Goal: Information Seeking & Learning: Learn about a topic

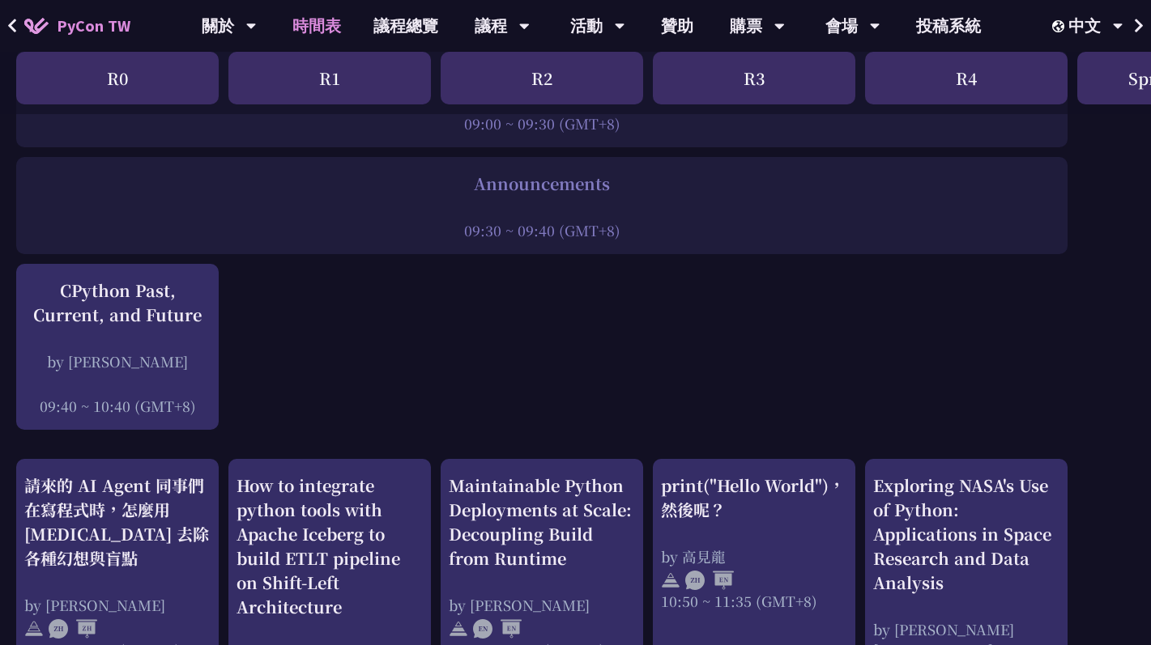
scroll to position [278, 0]
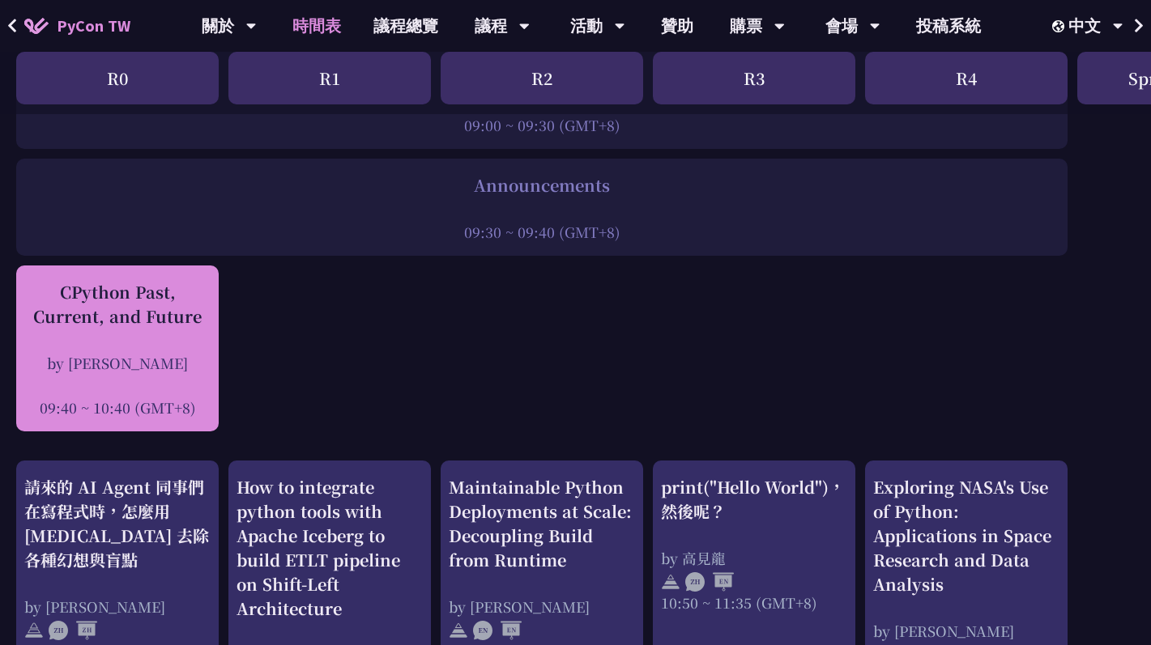
click at [160, 313] on div "CPython Past, Current, and Future" at bounding box center [117, 304] width 186 height 49
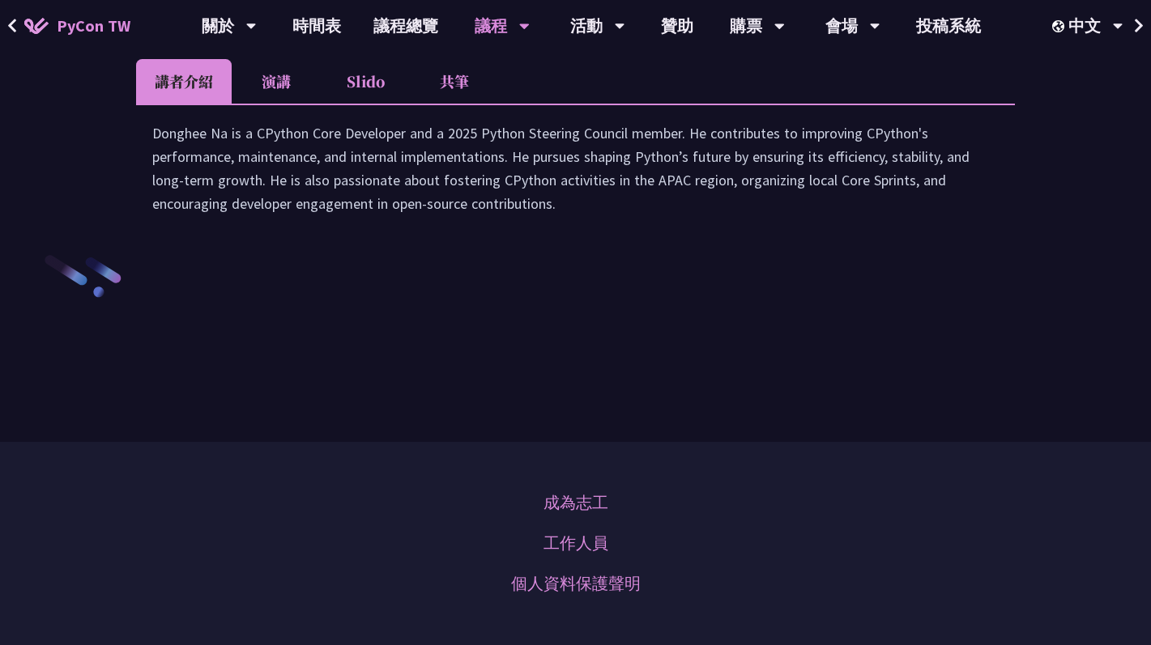
scroll to position [2360, 0]
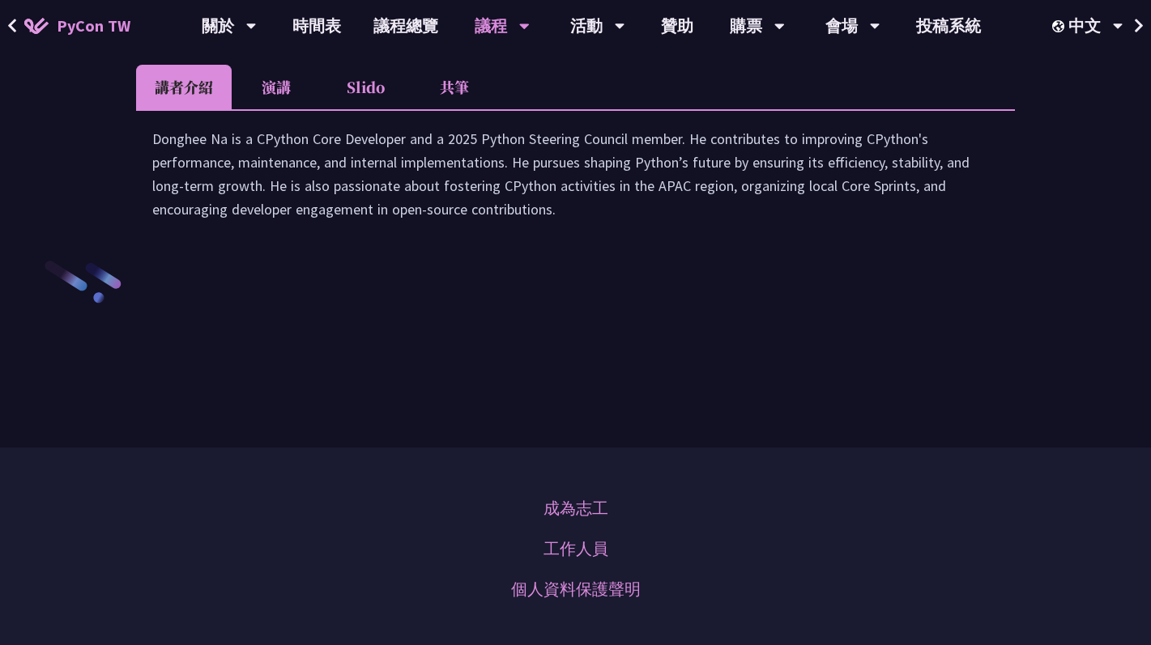
click at [317, 25] on link "時間表" at bounding box center [316, 26] width 81 height 52
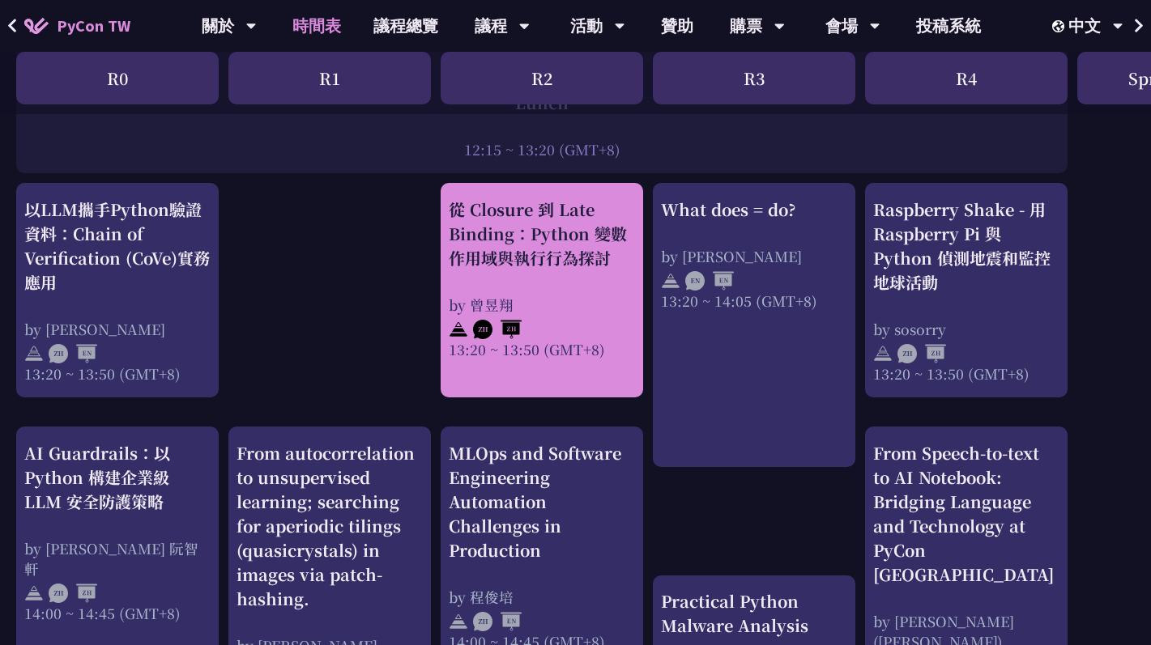
scroll to position [1336, 0]
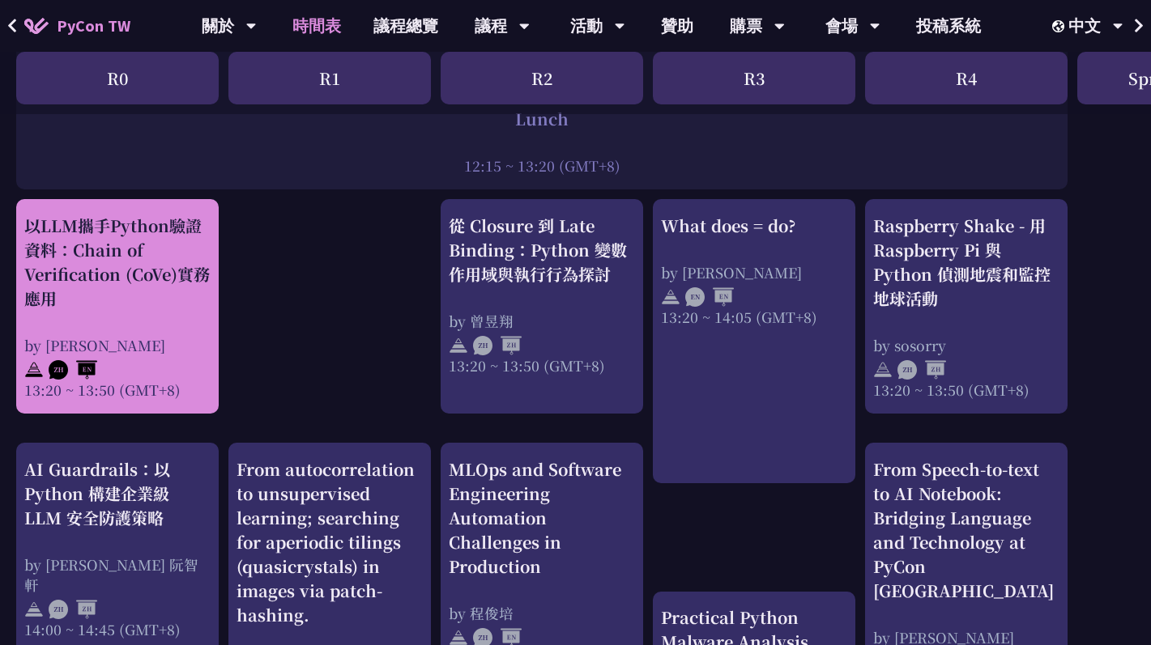
click at [165, 306] on div "以LLM攜手Python驗證資料：Chain of Verification (CoVe)實務應用" at bounding box center [117, 262] width 186 height 97
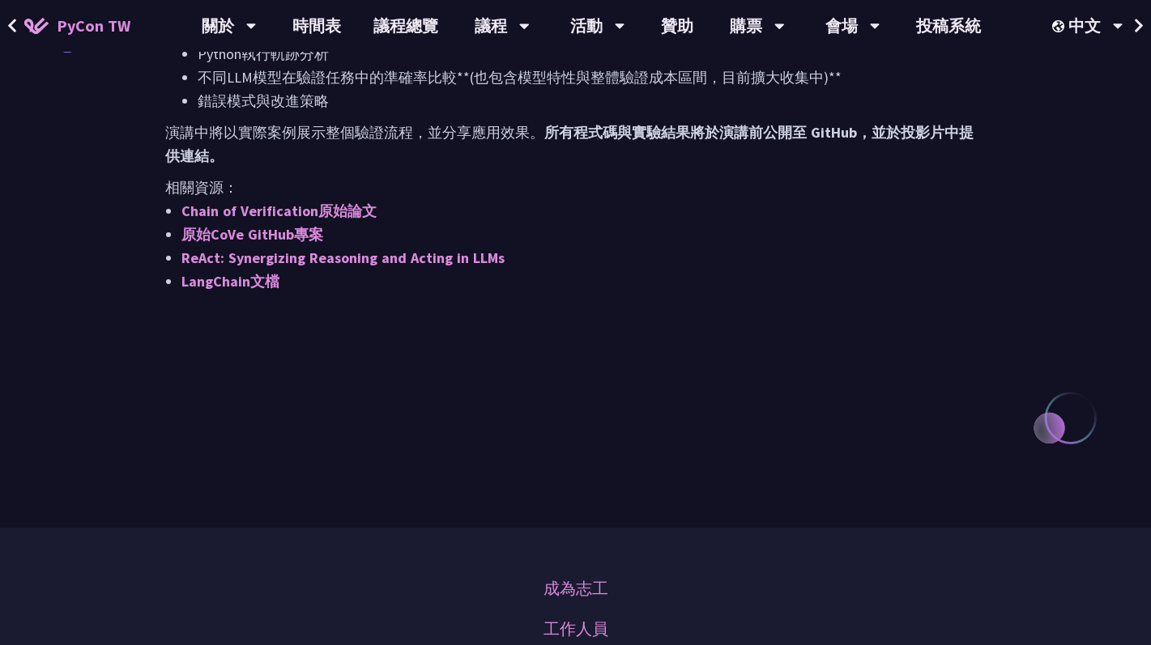
scroll to position [1554, 0]
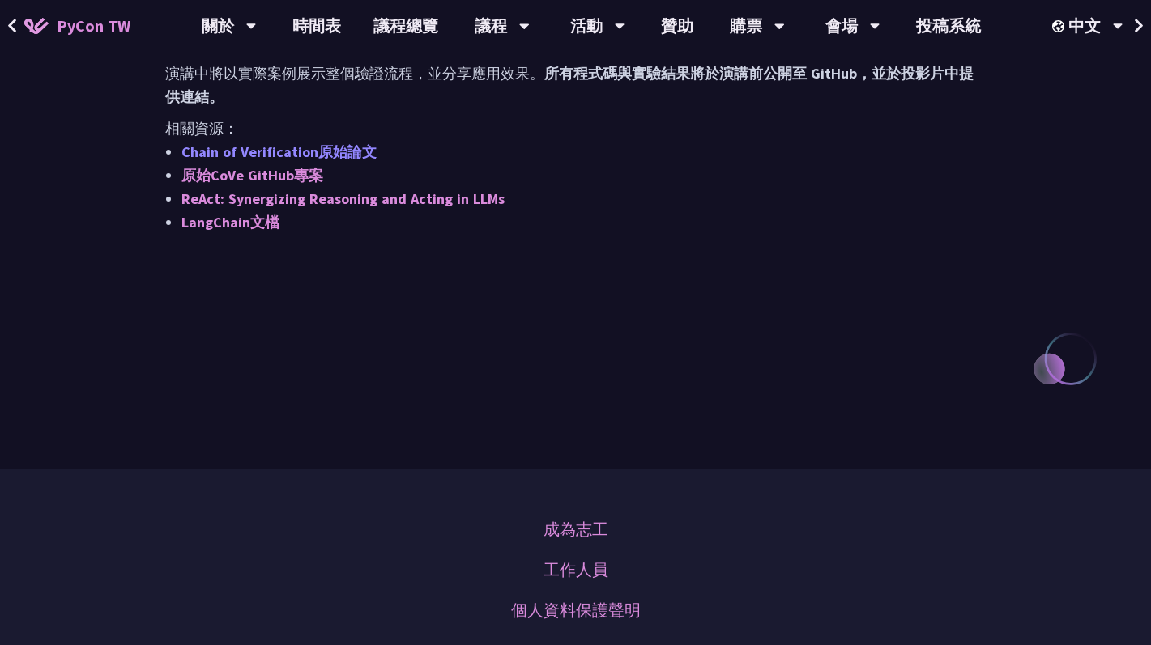
click at [328, 148] on link "Chain of Verification原始論文" at bounding box center [278, 152] width 195 height 19
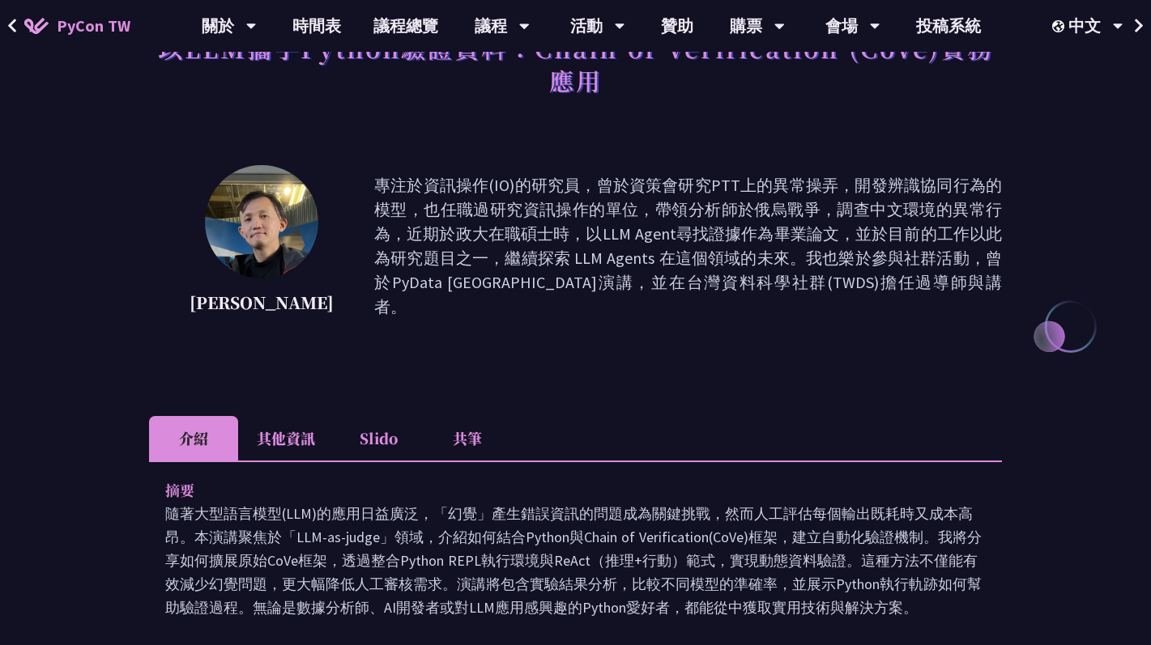
scroll to position [0, 0]
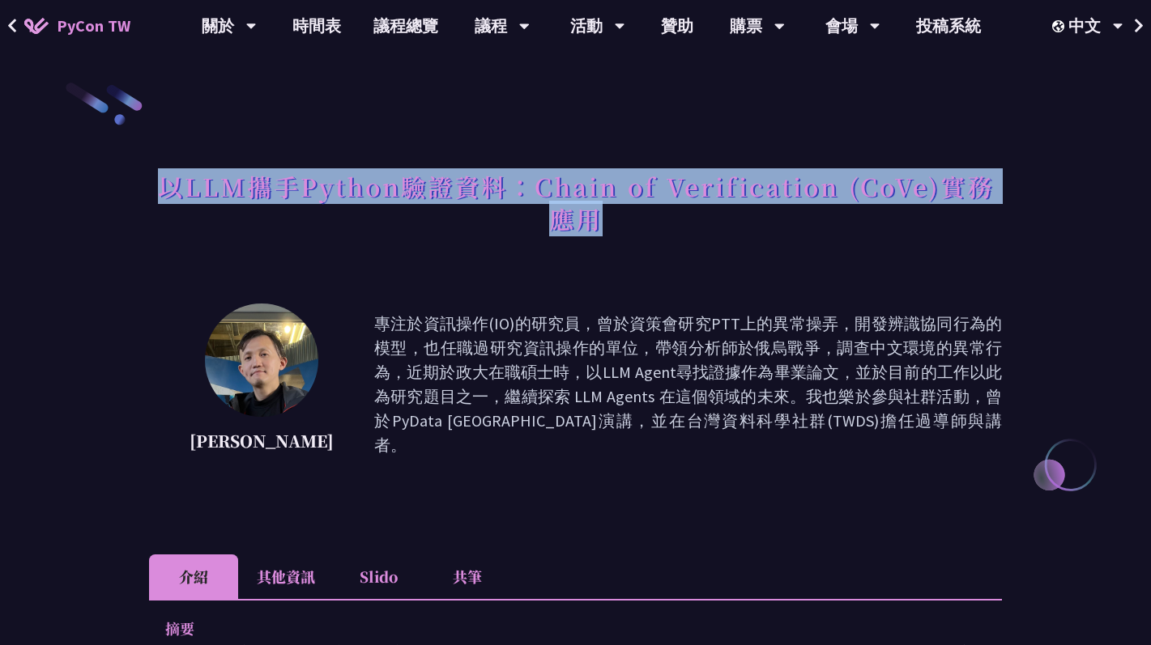
drag, startPoint x: 161, startPoint y: 188, endPoint x: 721, endPoint y: 210, distance: 560.0
click at [721, 210] on h1 "以LLM攜手Python驗證資料：Chain of Verification (CoVe)實務應用" at bounding box center [575, 202] width 853 height 81
copy h1 "以LLM攜手Python驗證資料：Chain of Verification (CoVe)實務應用"
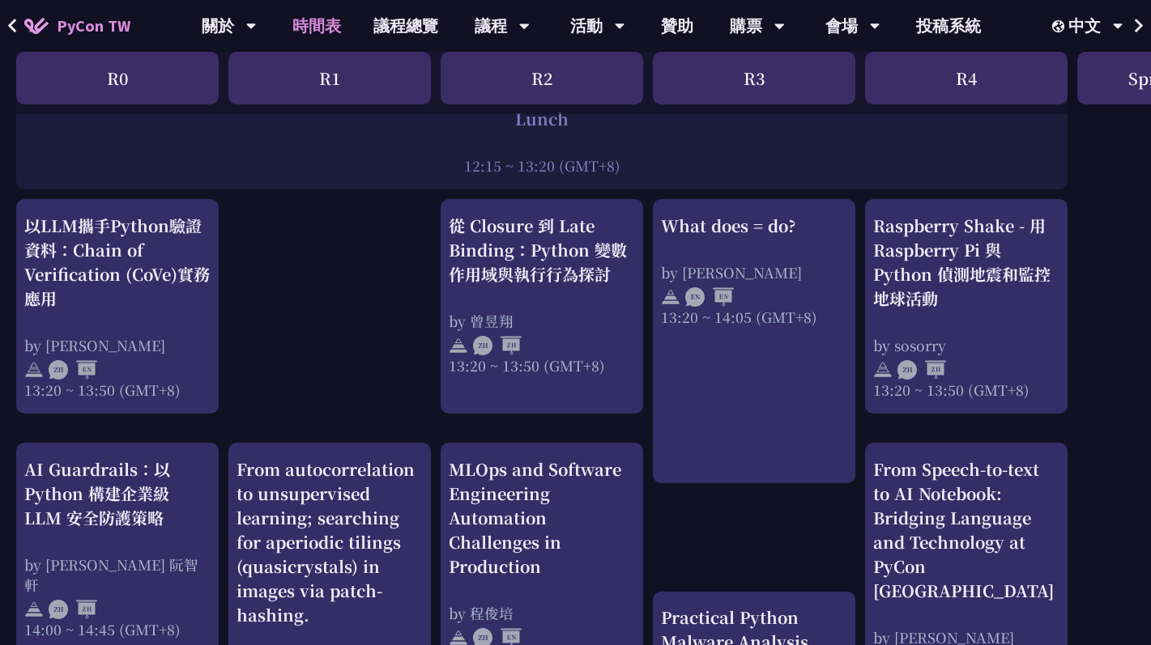
scroll to position [1347, 0]
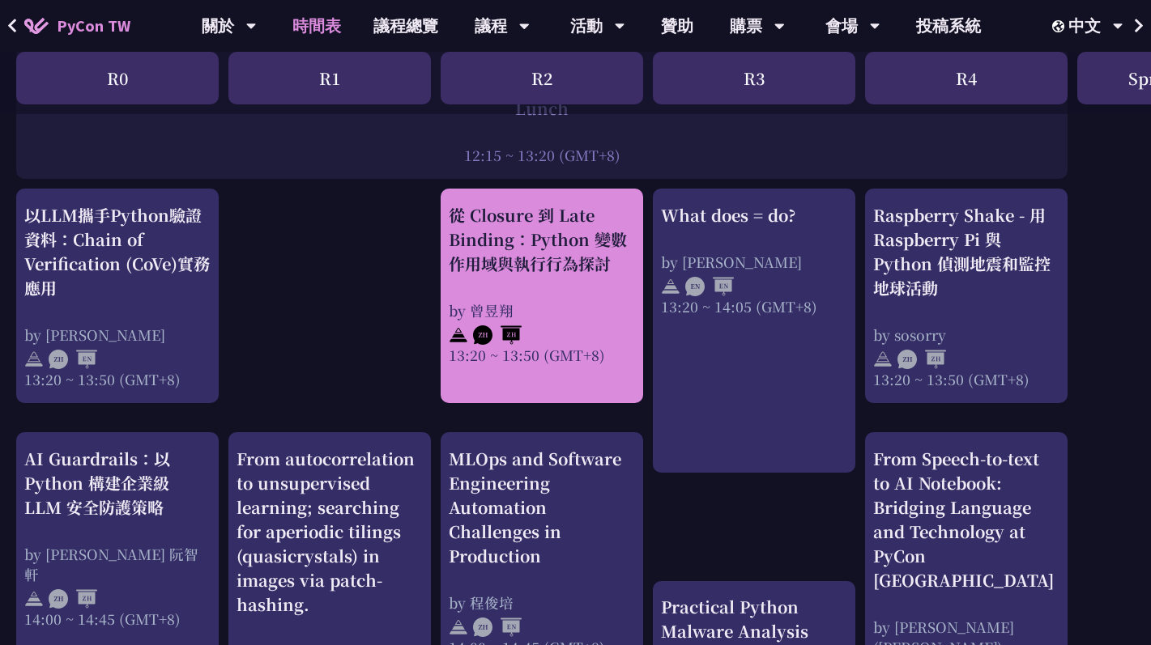
click at [508, 276] on div "從 Closure 到 Late Binding：Python 變數作用域與執行行為探討" at bounding box center [542, 239] width 186 height 73
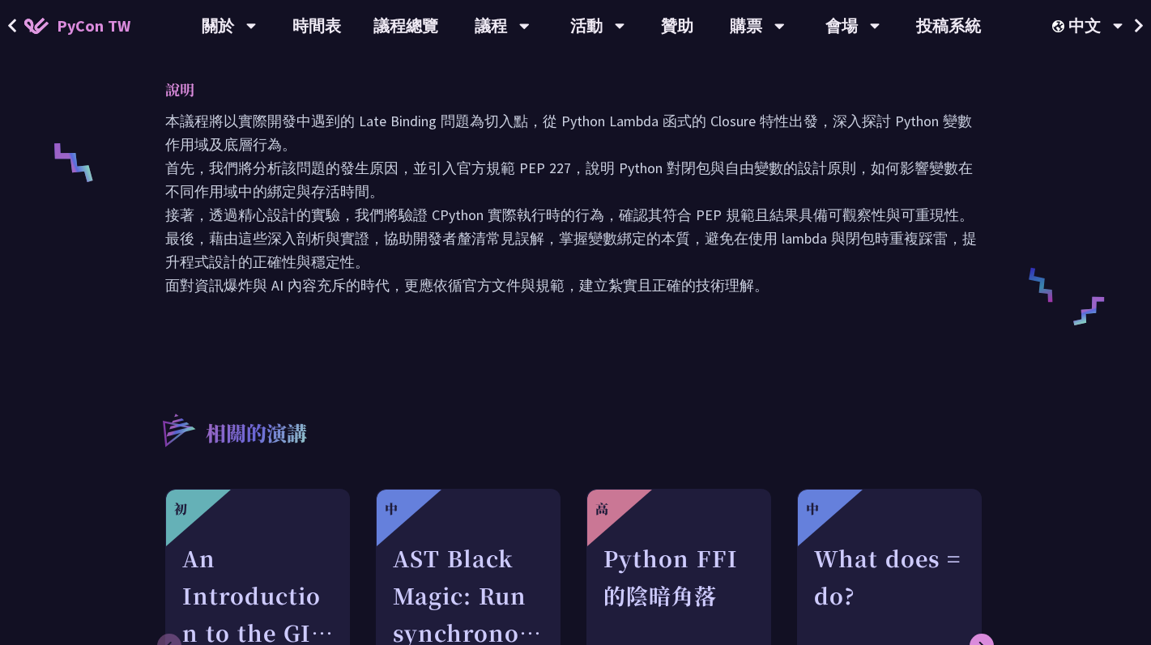
scroll to position [650, 0]
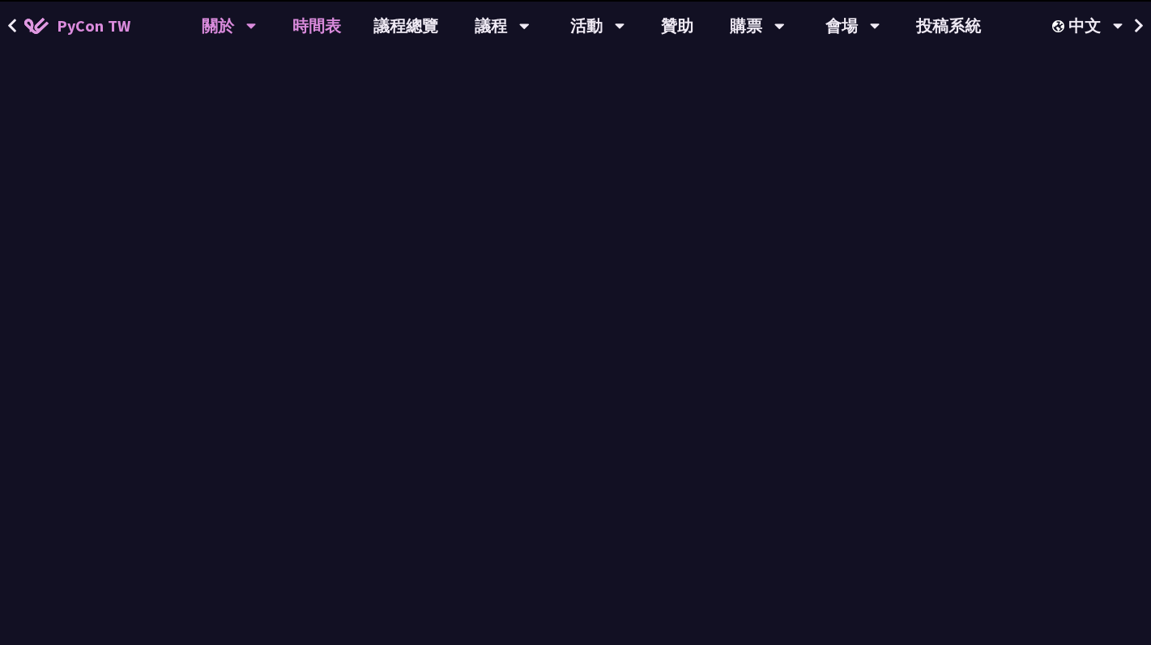
scroll to position [1347, 0]
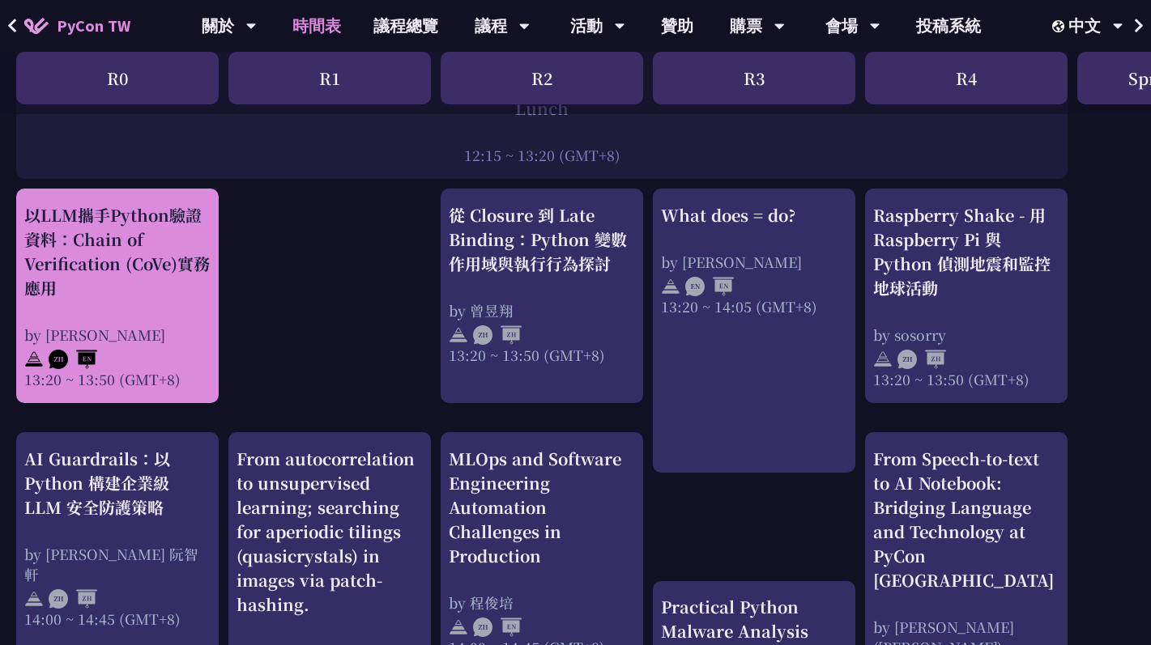
click at [170, 300] on div "以LLM攜手Python驗證資料：Chain of Verification (CoVe)實務應用 by [PERSON_NAME] 13:20 ~ 13:5…" at bounding box center [117, 296] width 186 height 186
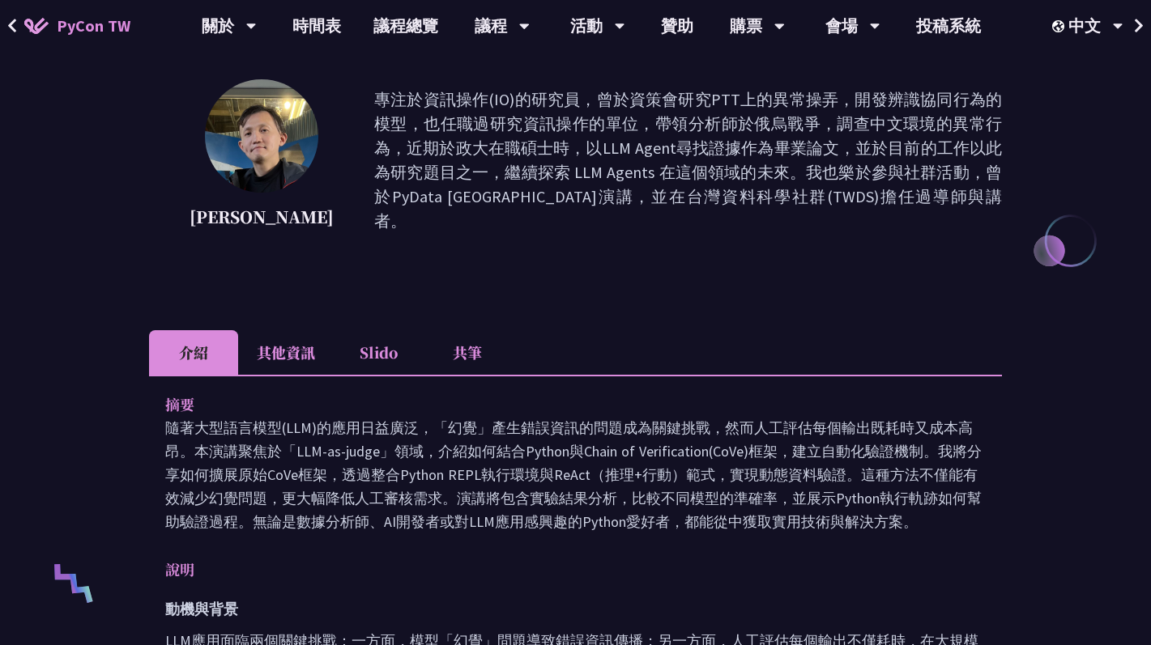
scroll to position [298, 0]
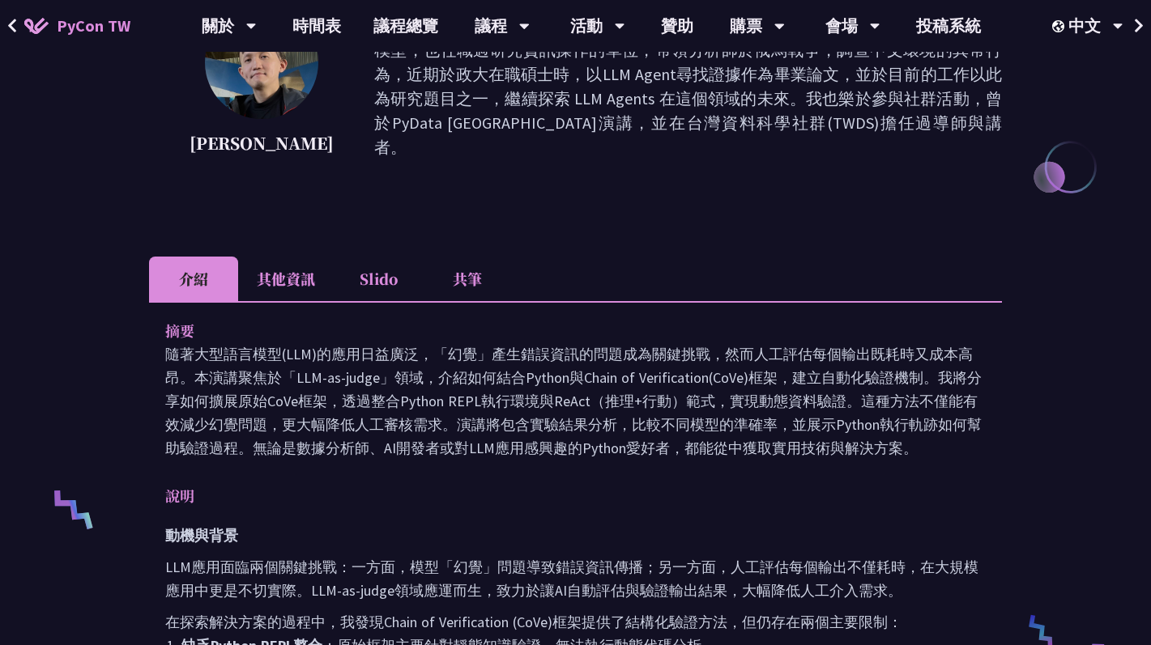
click at [289, 273] on li "其他資訊" at bounding box center [286, 279] width 96 height 45
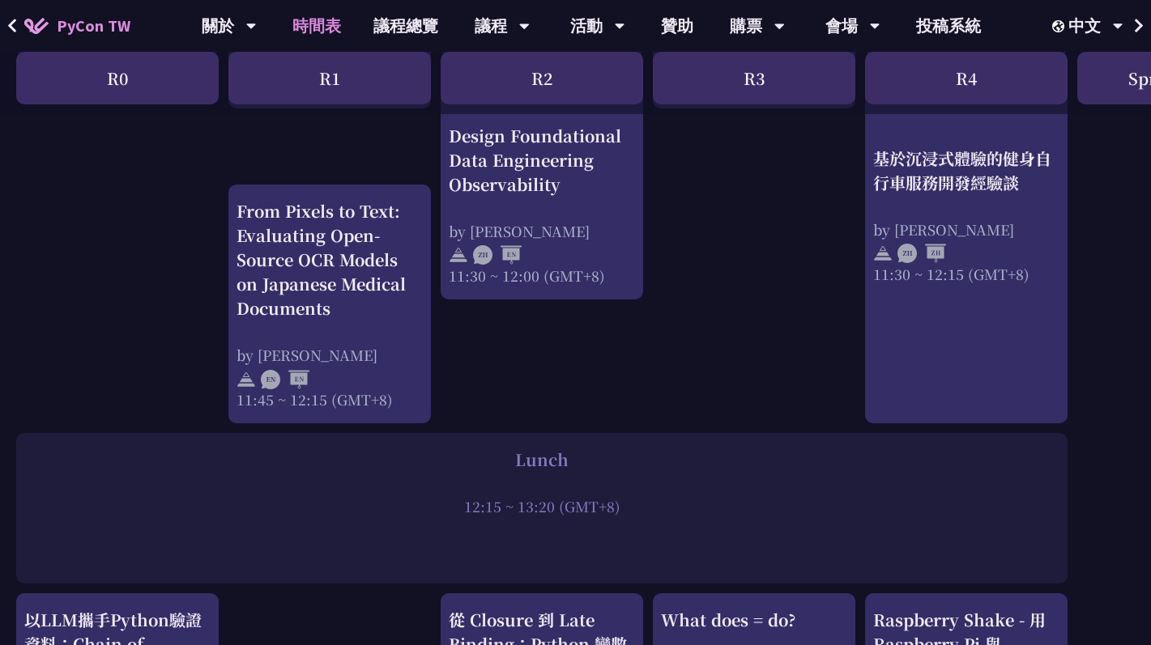
scroll to position [1347, 0]
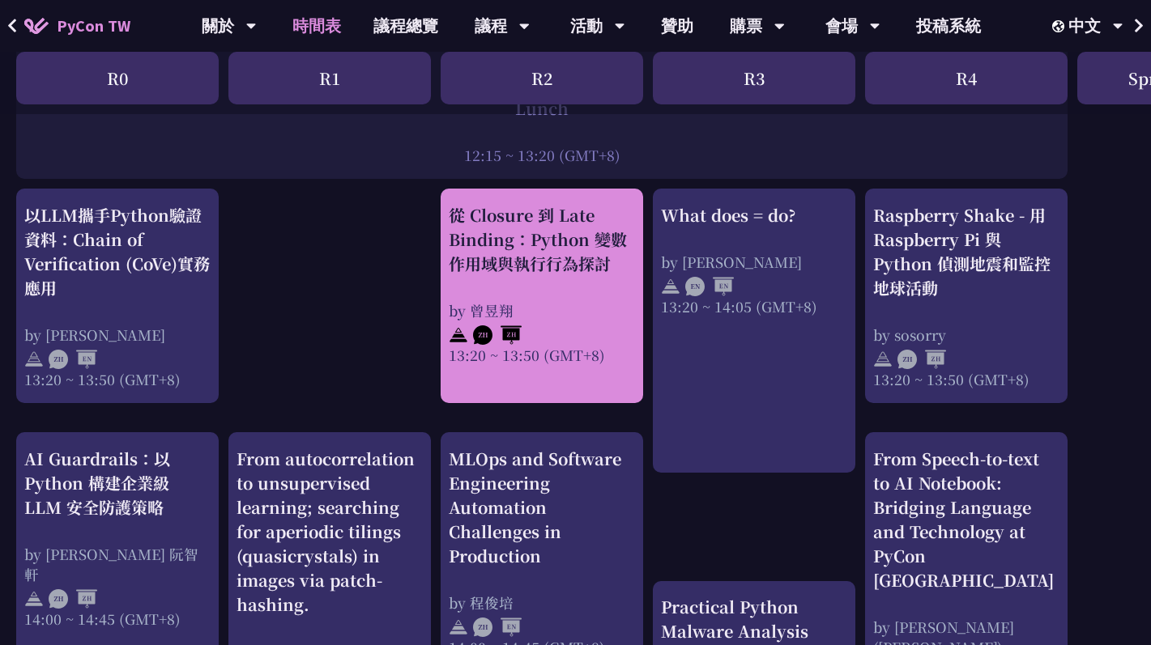
click at [522, 293] on div "從 Closure 到 Late Binding：Python 變數作用域與執行行為探討 by 曾昱翔 13:20 ~ 13:50 (GMT+8)" at bounding box center [542, 284] width 186 height 162
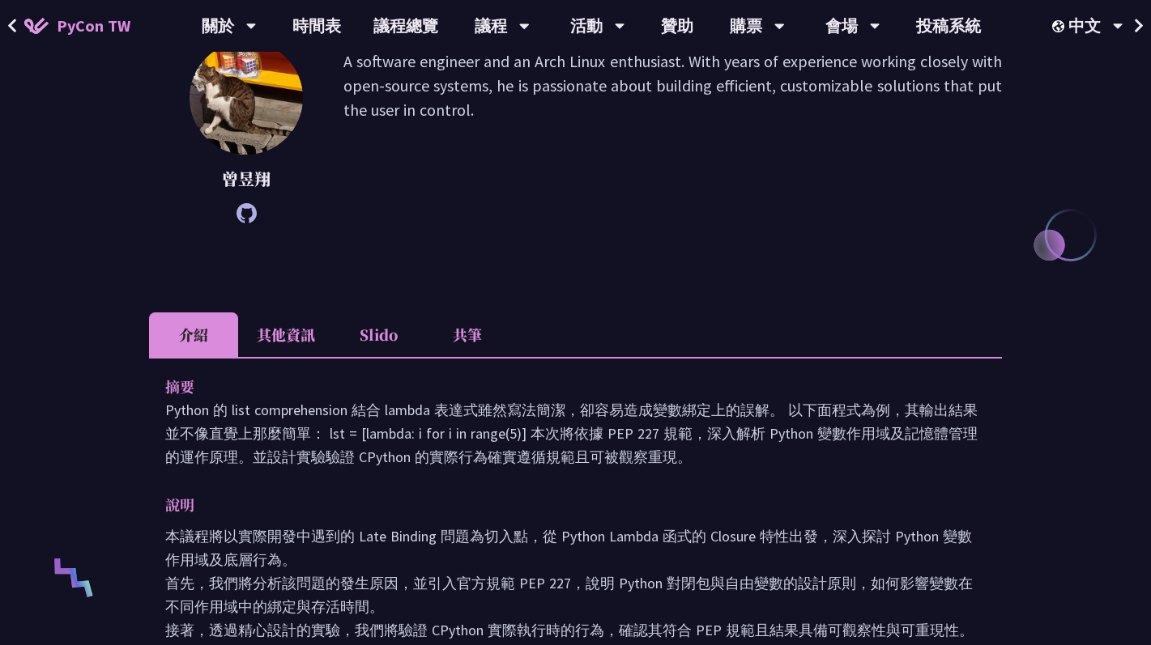
scroll to position [249, 0]
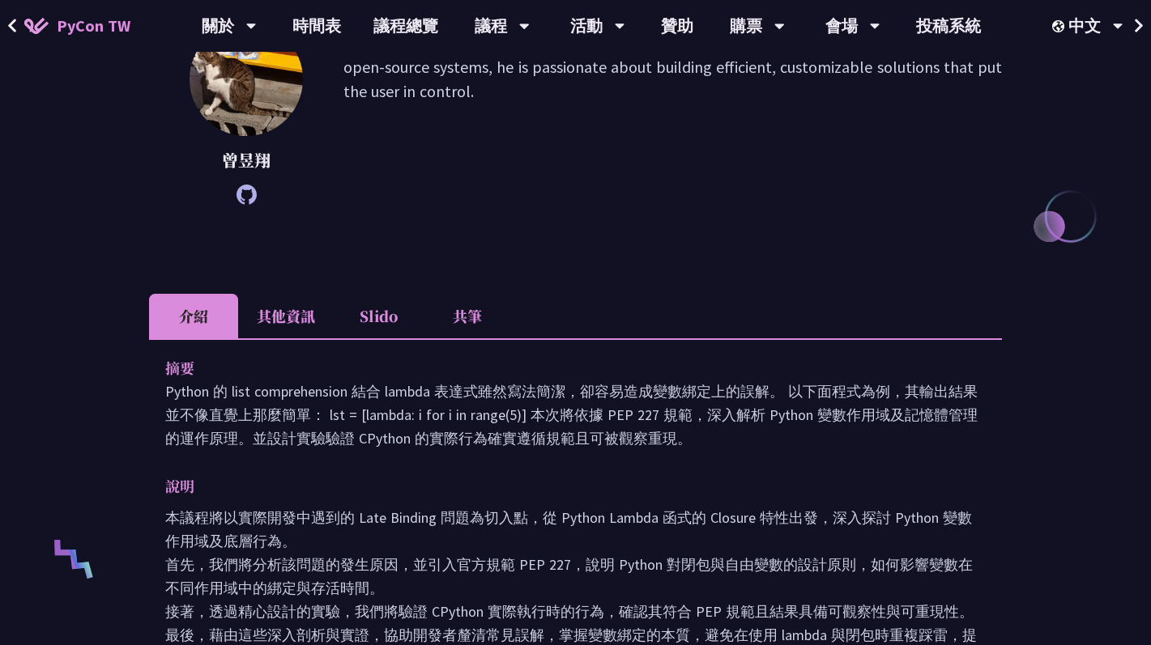
click at [299, 300] on li "其他資訊" at bounding box center [286, 316] width 96 height 45
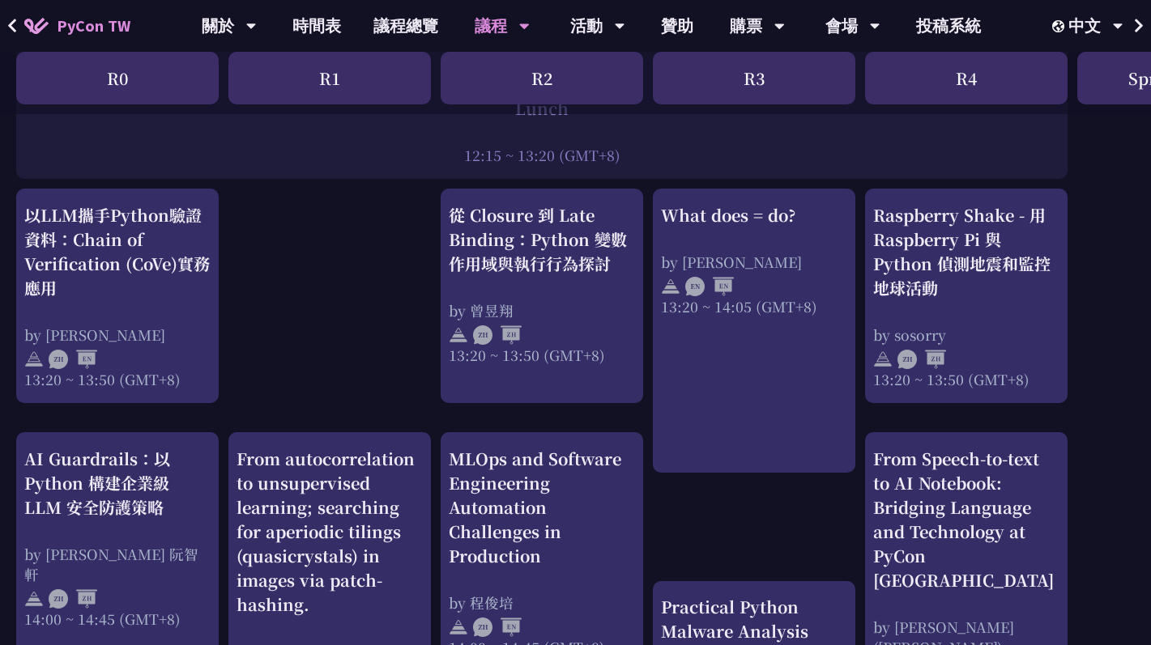
scroll to position [2360, 0]
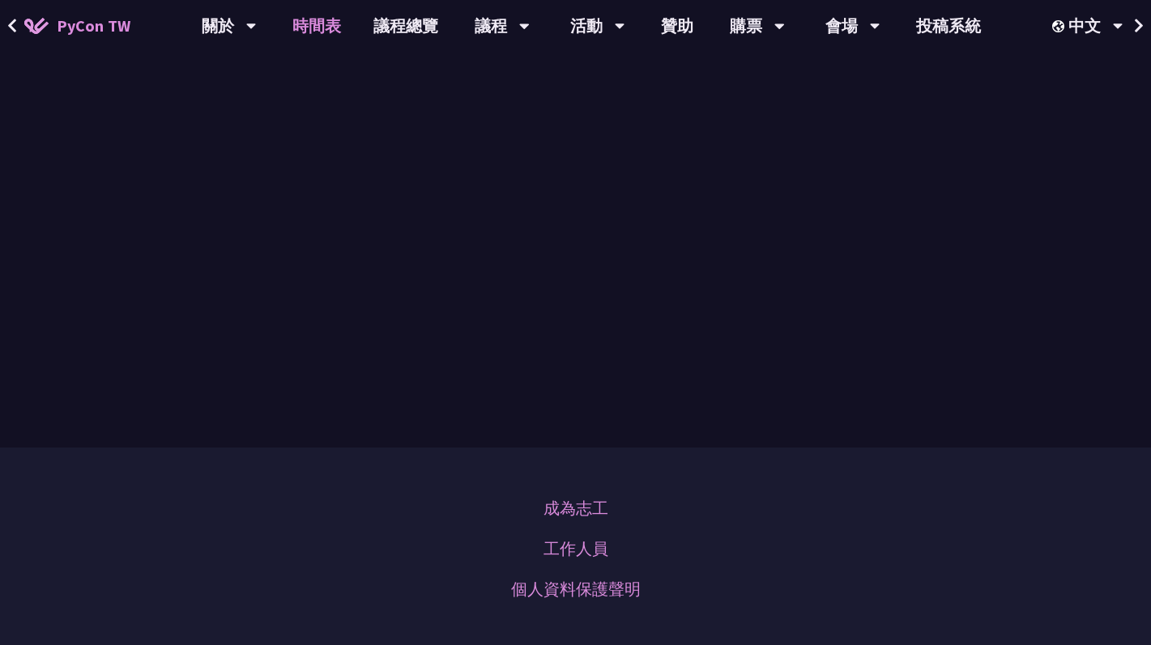
scroll to position [1347, 0]
